Goal: Information Seeking & Learning: Check status

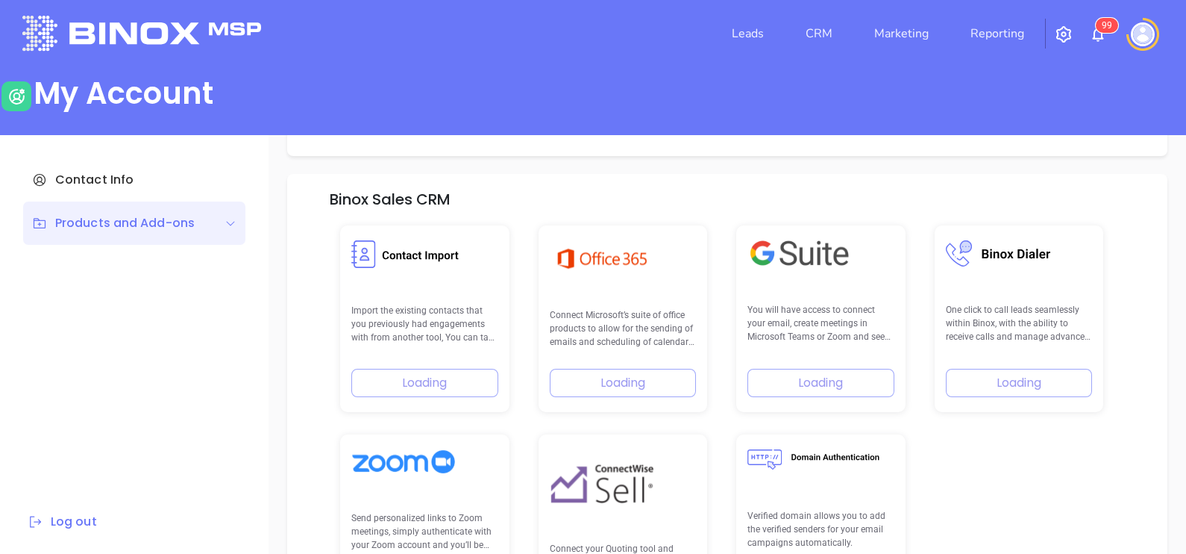
scroll to position [212, 0]
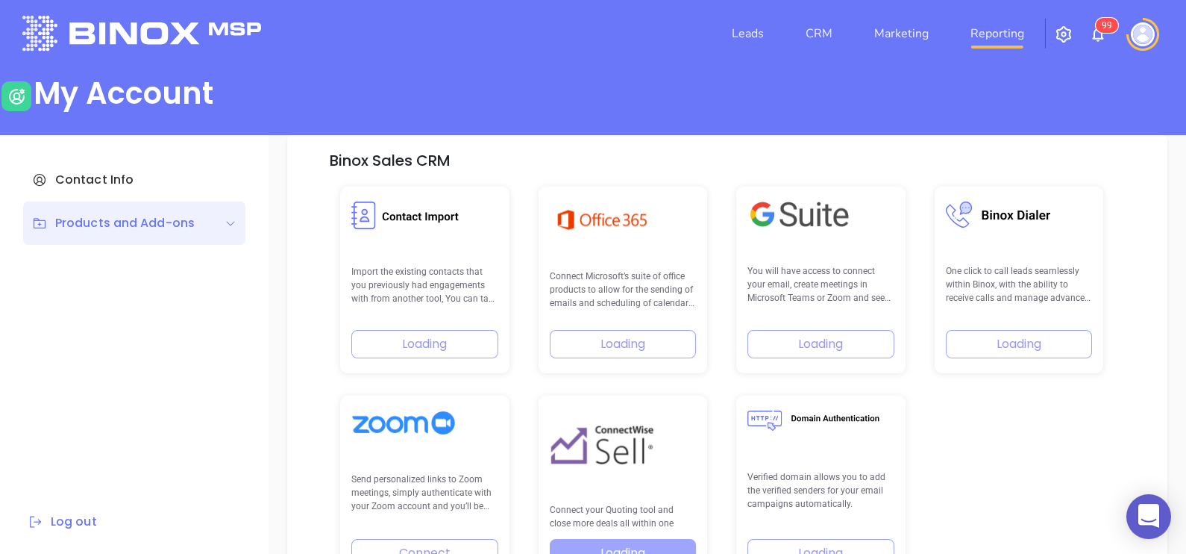
click at [975, 36] on link "Reporting" at bounding box center [998, 34] width 66 height 30
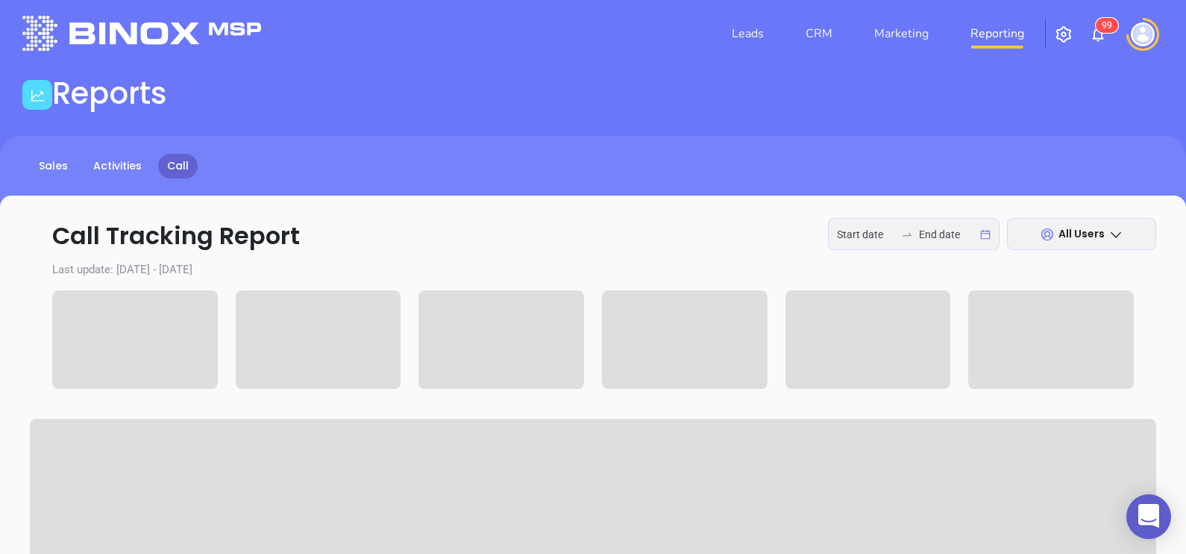
type input "[DATE]"
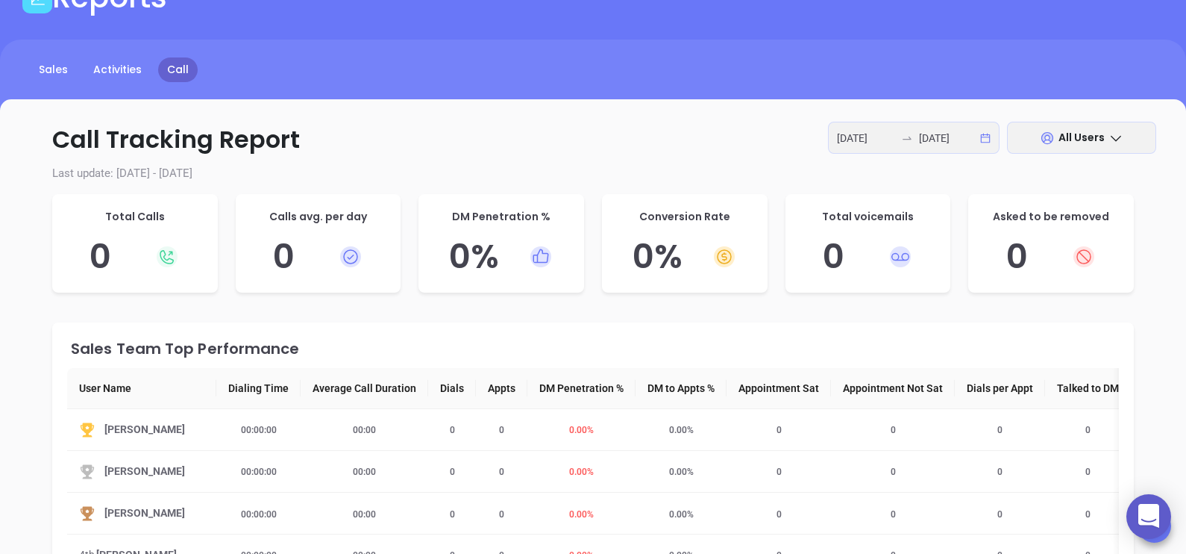
scroll to position [120, 0]
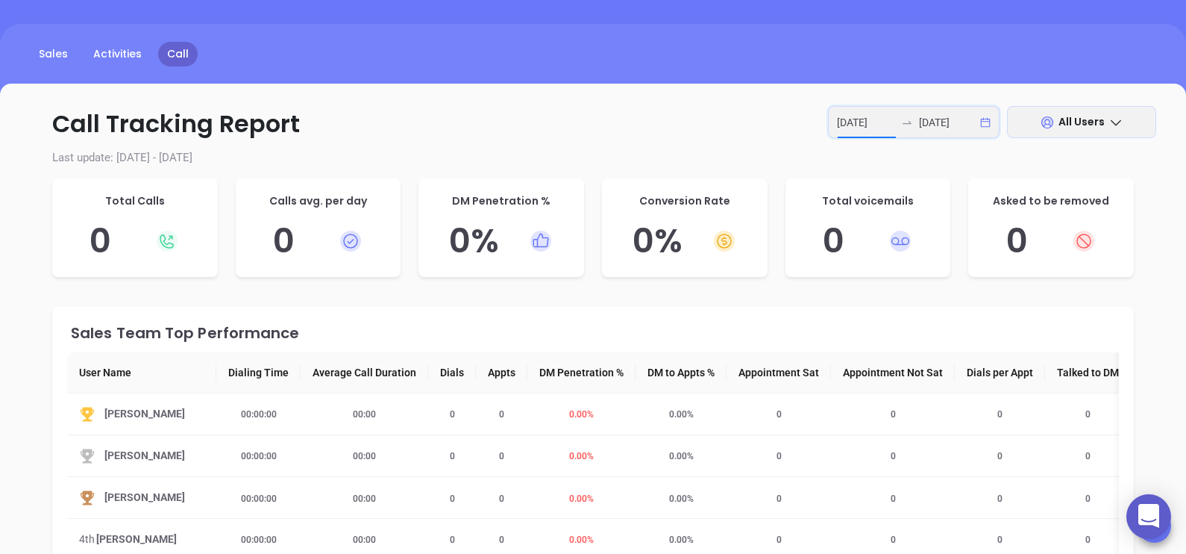
click at [861, 127] on input "[DATE]" at bounding box center [866, 122] width 58 height 16
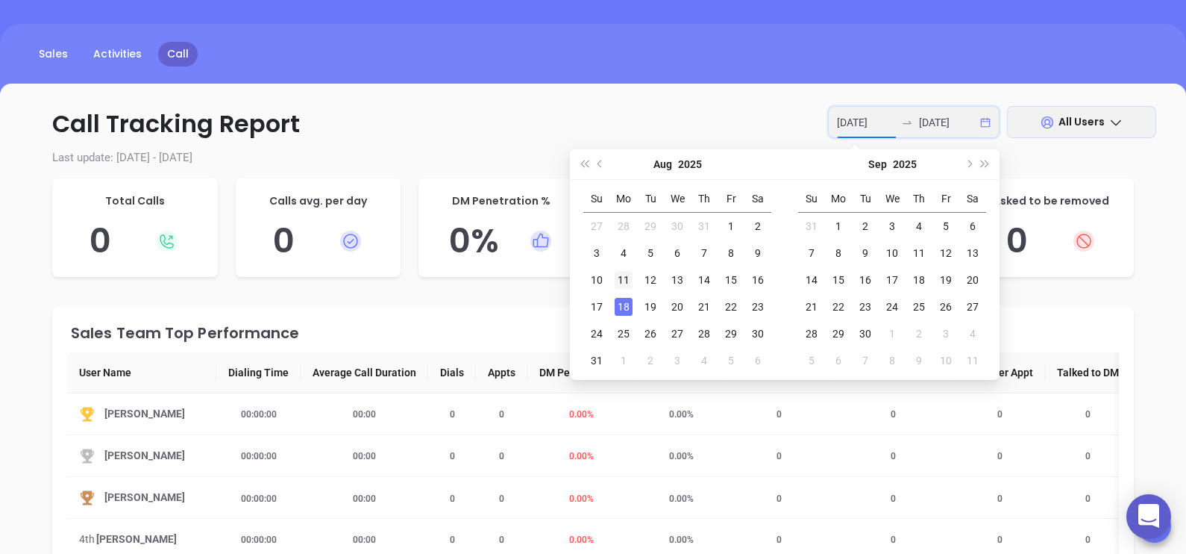
type input "[DATE]"
click at [630, 278] on div "11" at bounding box center [624, 280] width 18 height 18
type input "2025-08-15"
click at [728, 280] on div "15" at bounding box center [731, 280] width 18 height 18
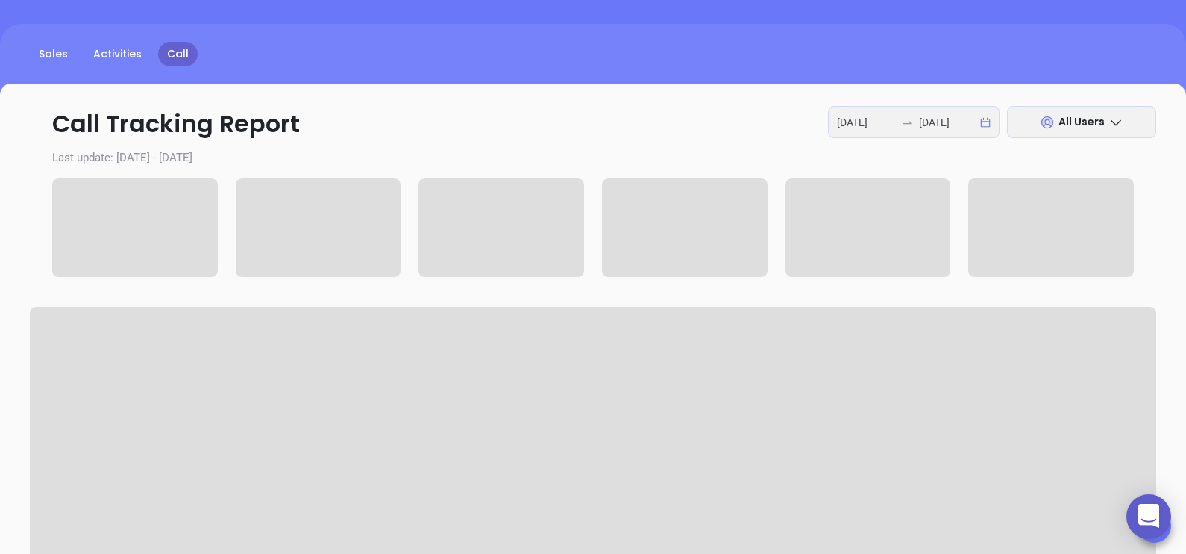
click at [1061, 118] on span "All Users" at bounding box center [1082, 121] width 46 height 15
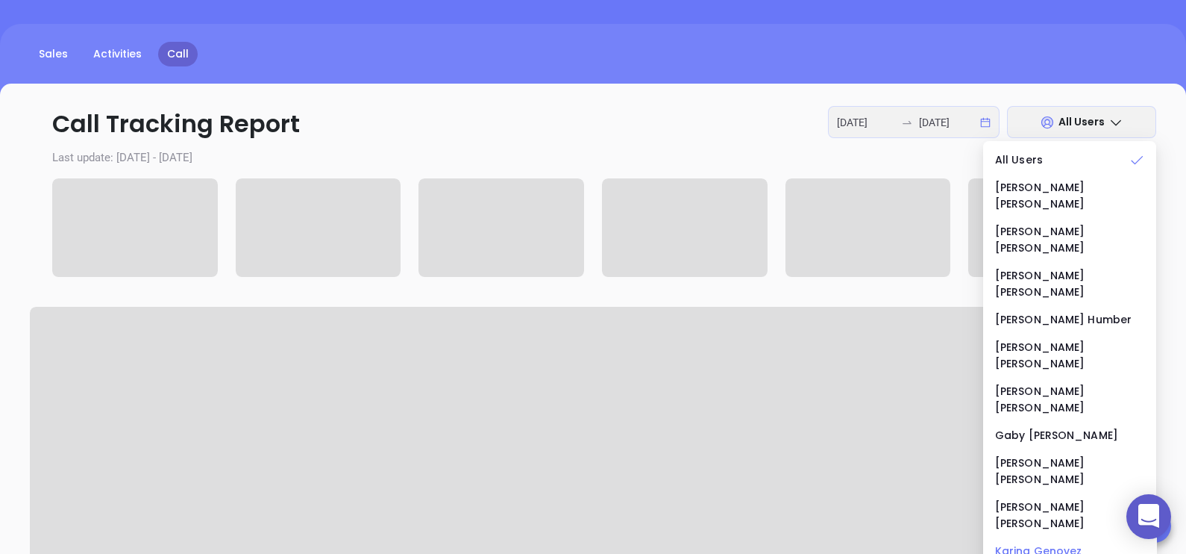
click at [1030, 542] on div "[PERSON_NAME]" at bounding box center [1069, 550] width 149 height 16
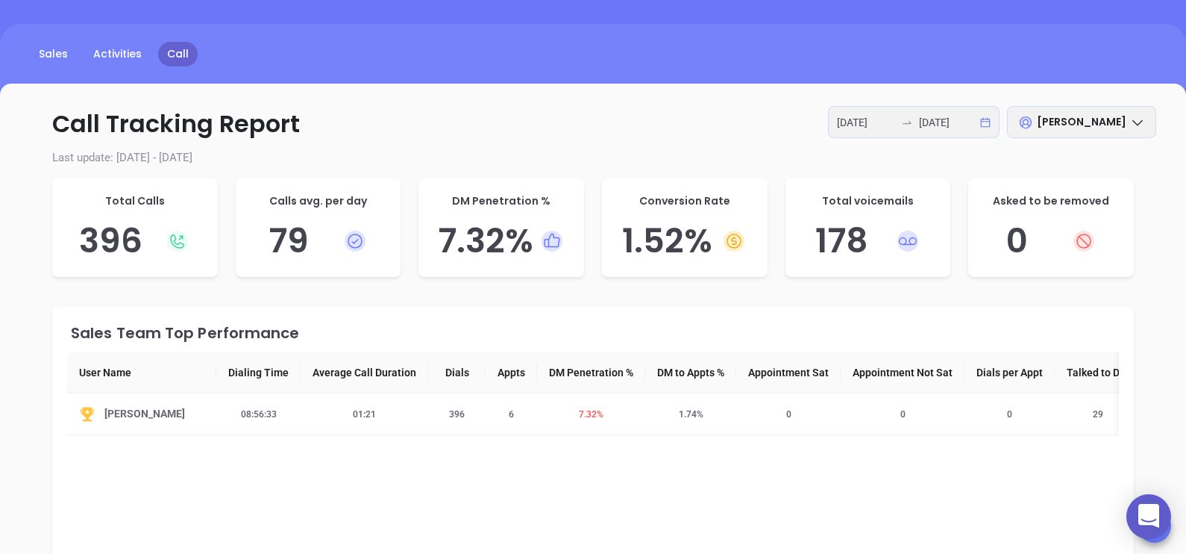
click at [703, 133] on p "Call Tracking Report 2025-08-11 2025-08-15 Karina Genovez" at bounding box center [593, 124] width 1126 height 36
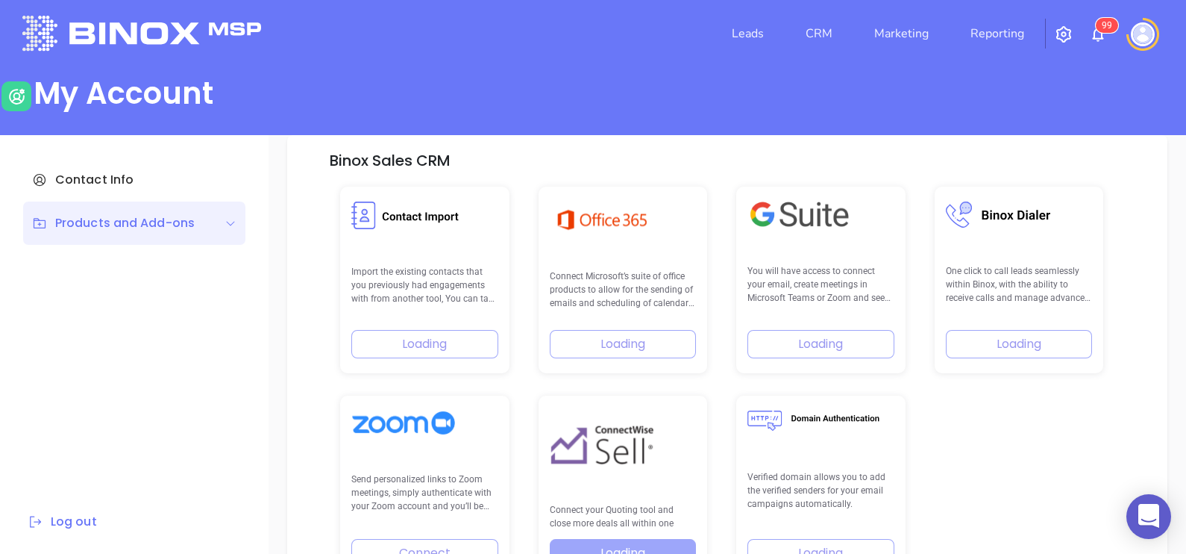
scroll to position [309, 0]
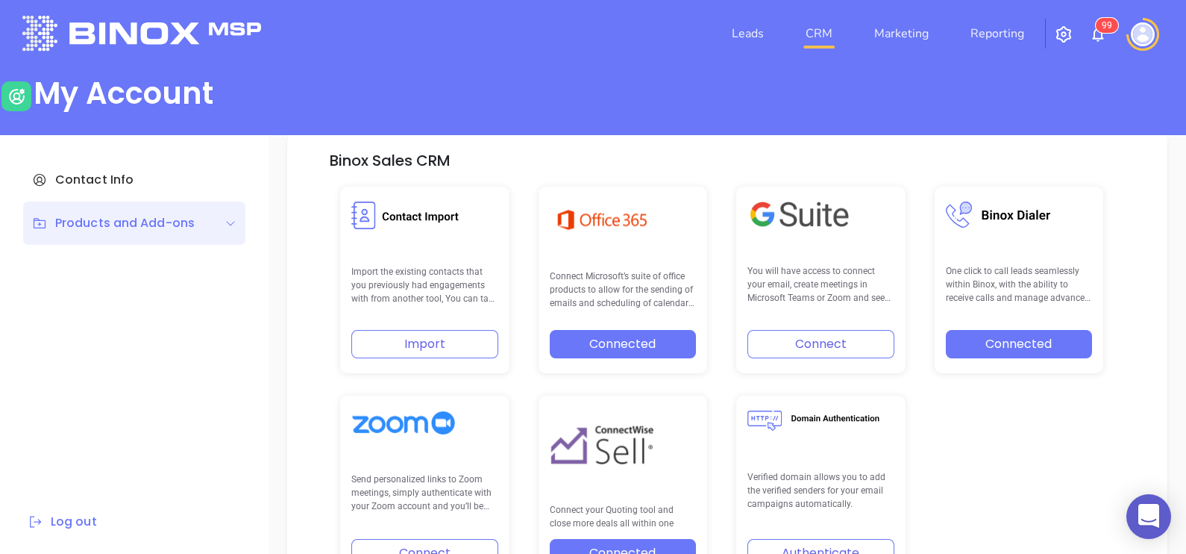
click at [824, 28] on link "CRM" at bounding box center [819, 34] width 39 height 30
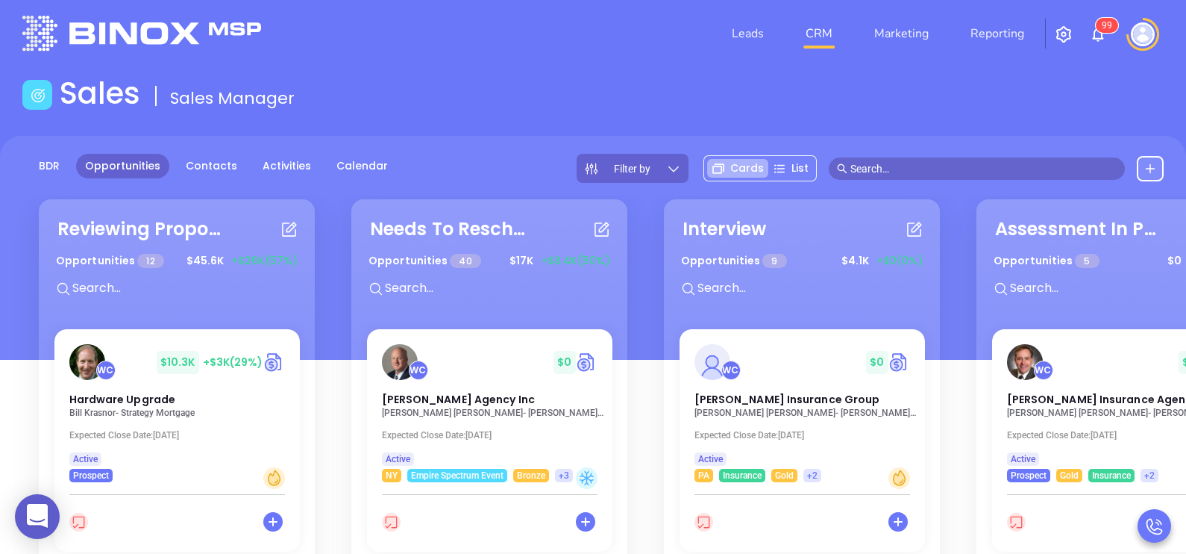
click at [659, 168] on div "Filter by" at bounding box center [633, 168] width 112 height 29
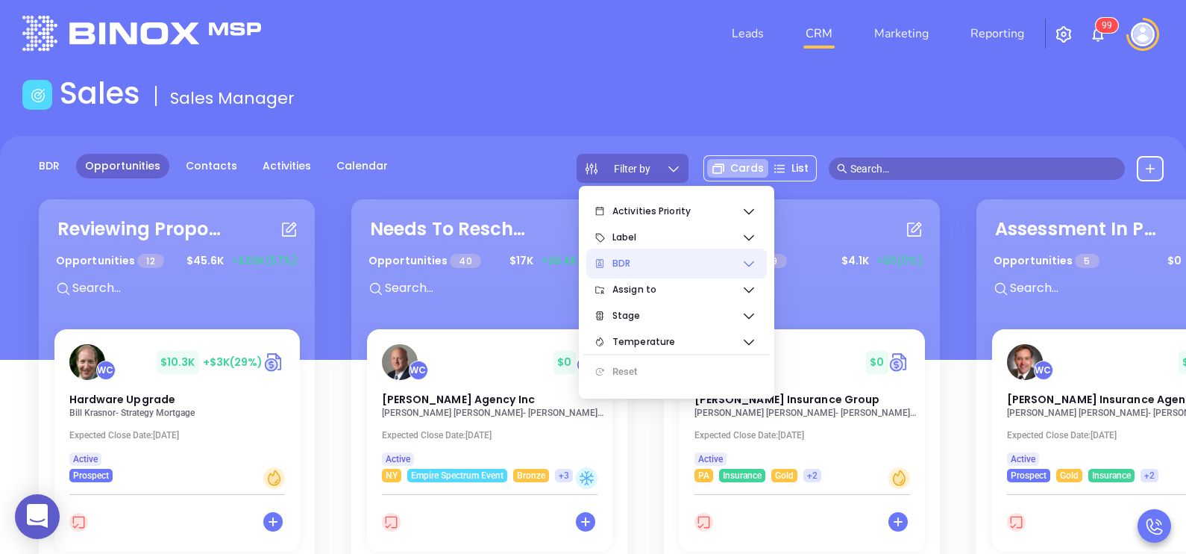
click at [746, 266] on icon at bounding box center [749, 263] width 15 height 15
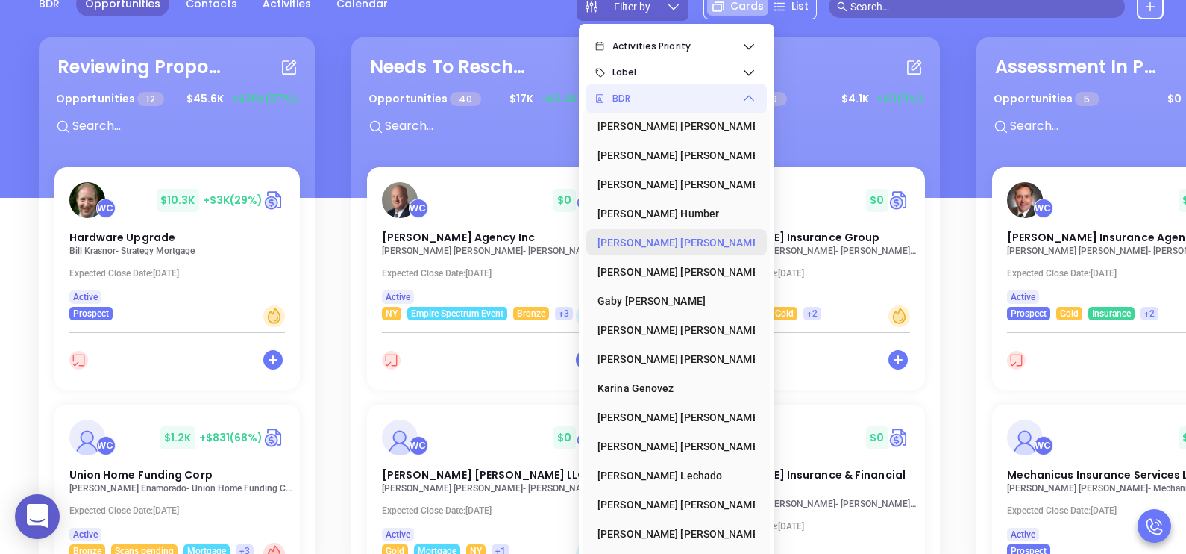
scroll to position [194, 0]
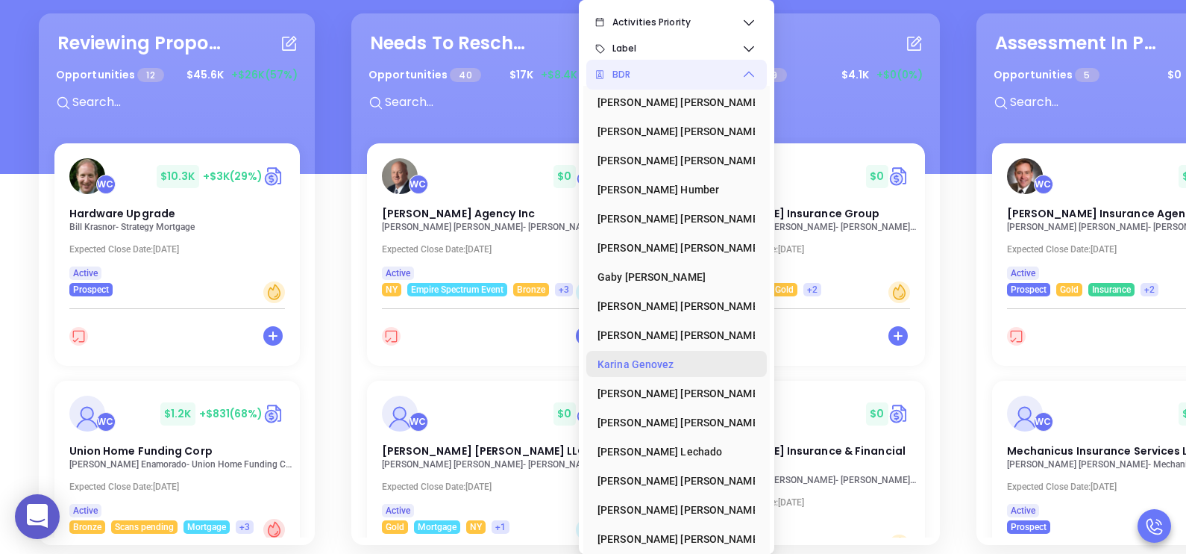
click at [662, 367] on div "[PERSON_NAME]" at bounding box center [672, 364] width 149 height 30
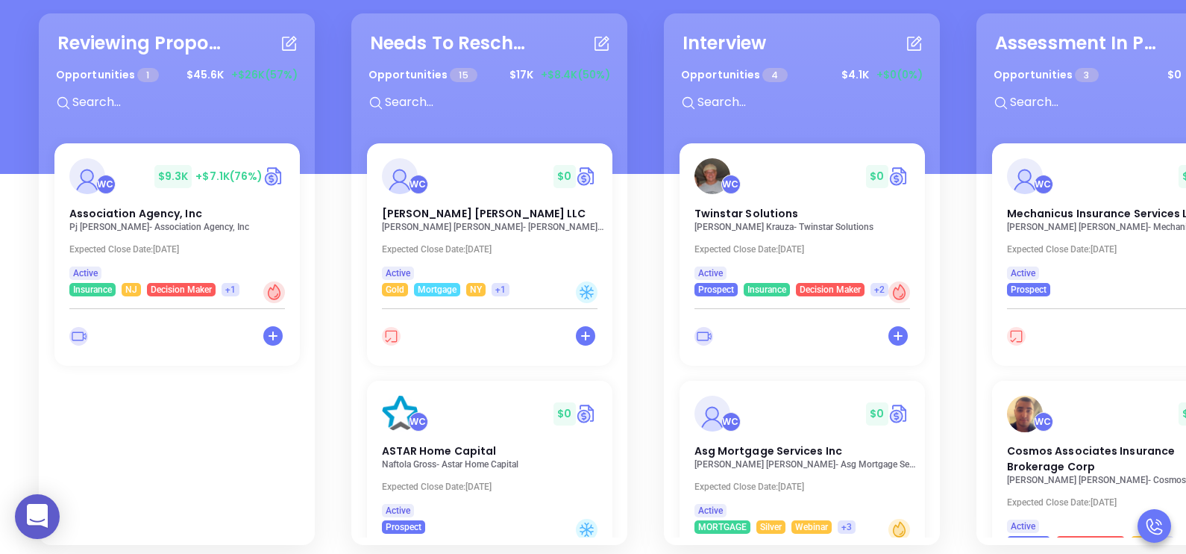
click at [965, 139] on div "Reviewing Proposal Opportunities 1 $ 45.6K +$26K (57%) WC $ 9.3K +$7.1K (76%) A…" at bounding box center [963, 279] width 1875 height 539
